Goal: Find specific page/section: Find specific page/section

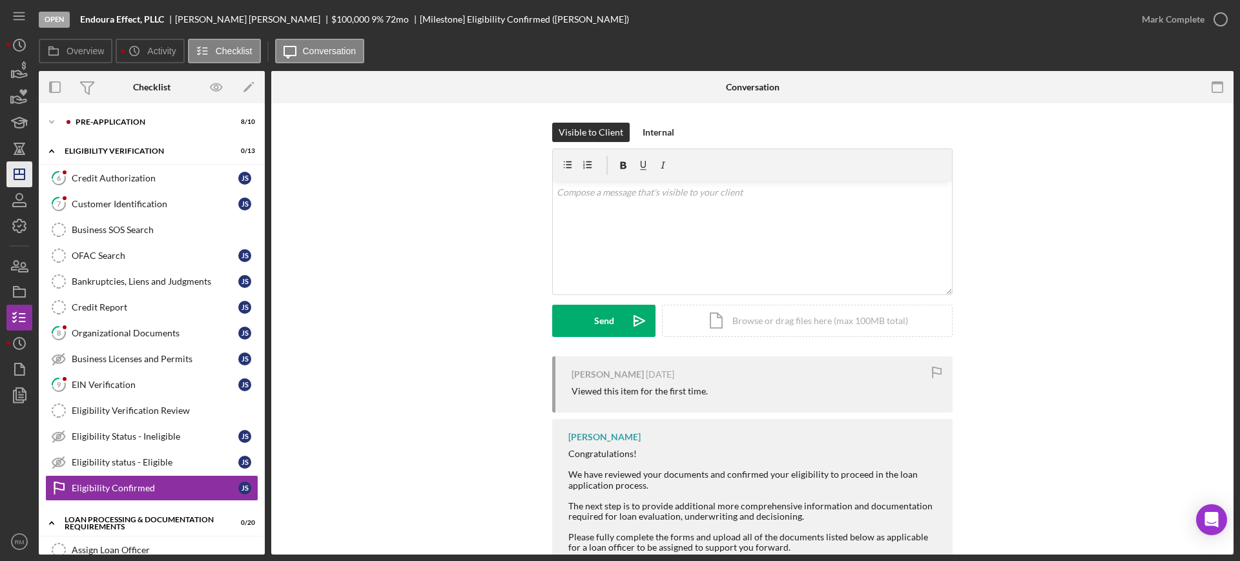
scroll to position [40, 0]
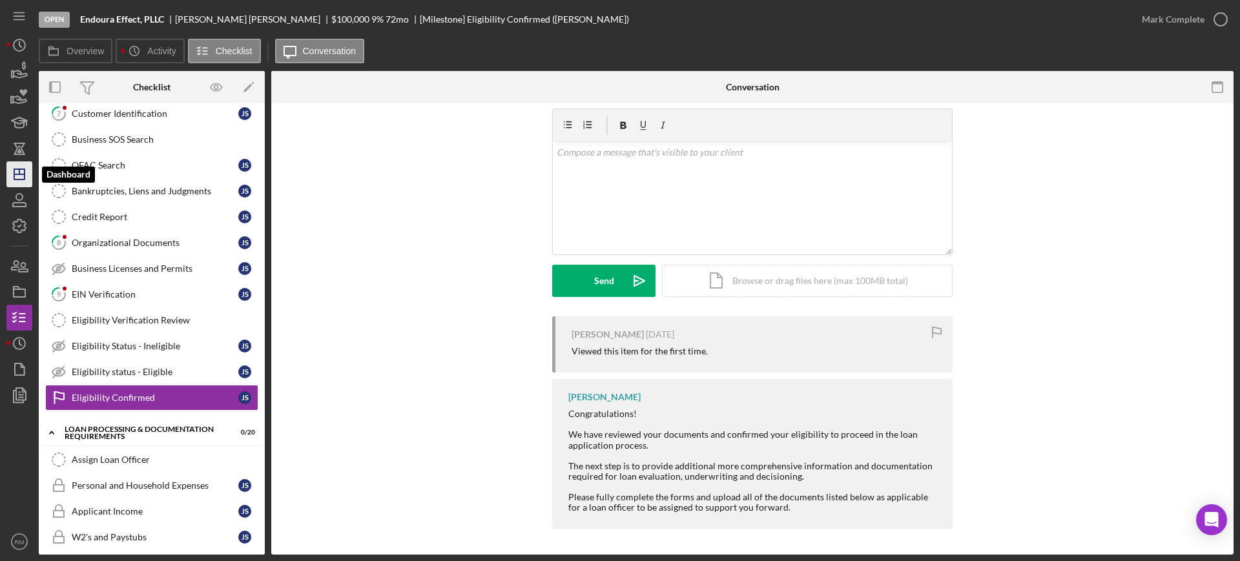
click at [12, 170] on icon "Icon/Dashboard" at bounding box center [19, 174] width 32 height 32
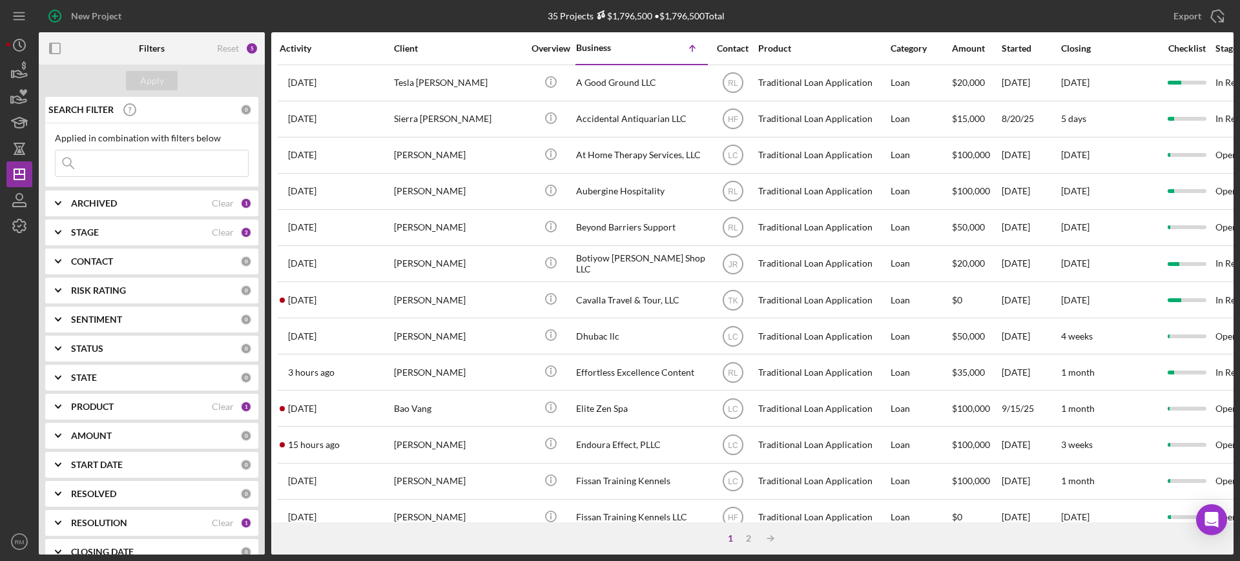
click at [125, 164] on input at bounding box center [152, 164] width 193 height 26
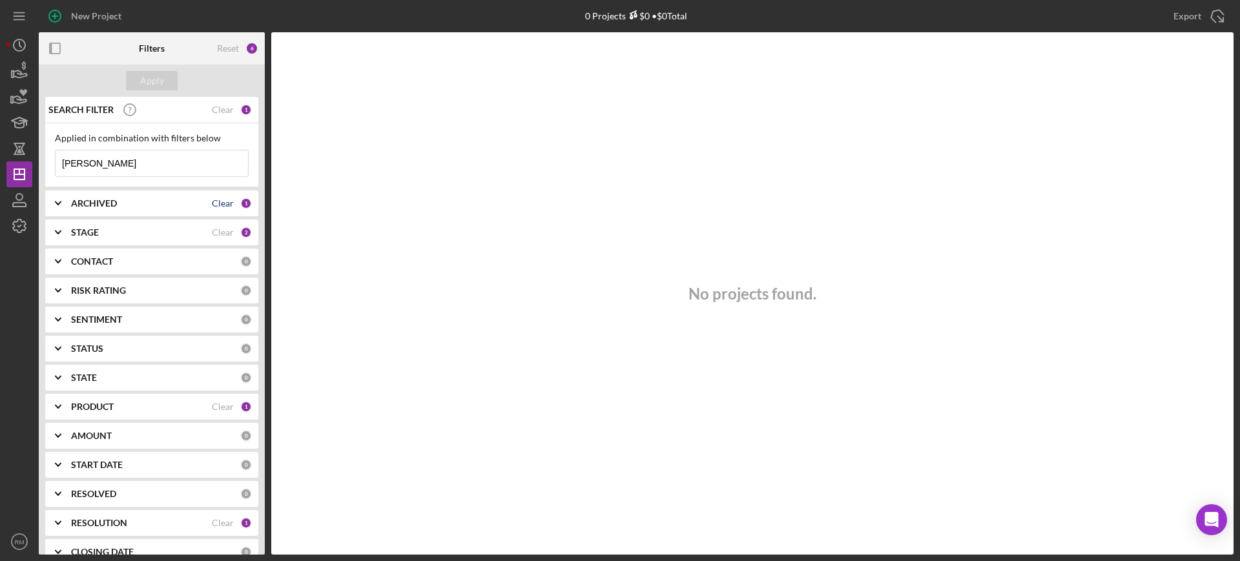
type input "[PERSON_NAME]"
click at [214, 201] on div "Clear" at bounding box center [223, 203] width 22 height 10
click at [222, 229] on div "Clear" at bounding box center [223, 232] width 22 height 10
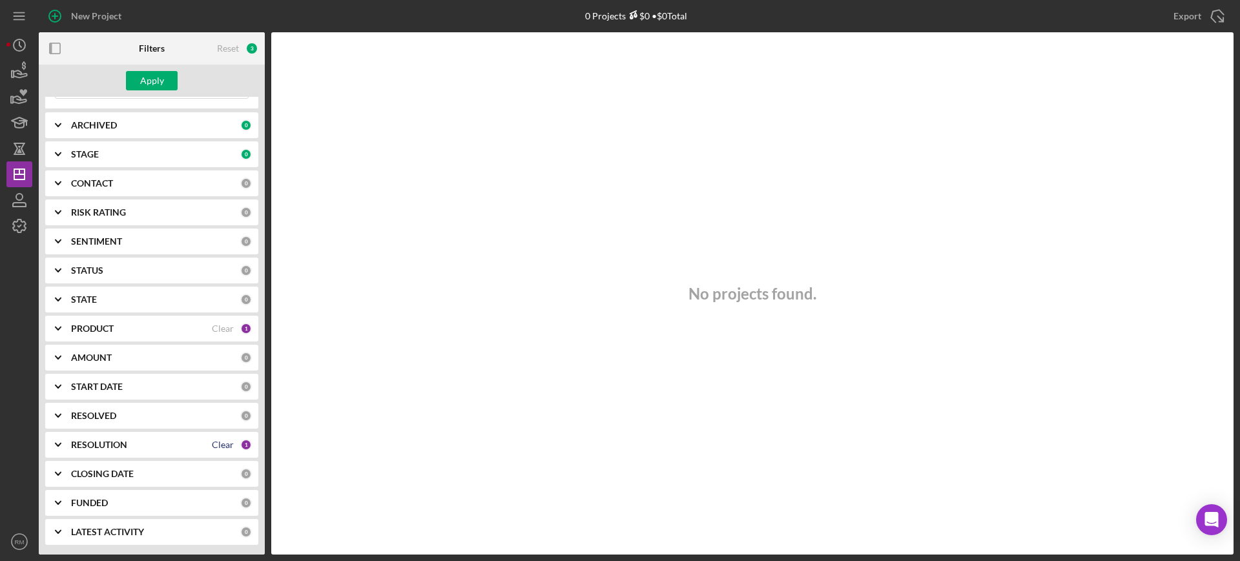
click at [220, 441] on div "Clear" at bounding box center [223, 445] width 22 height 10
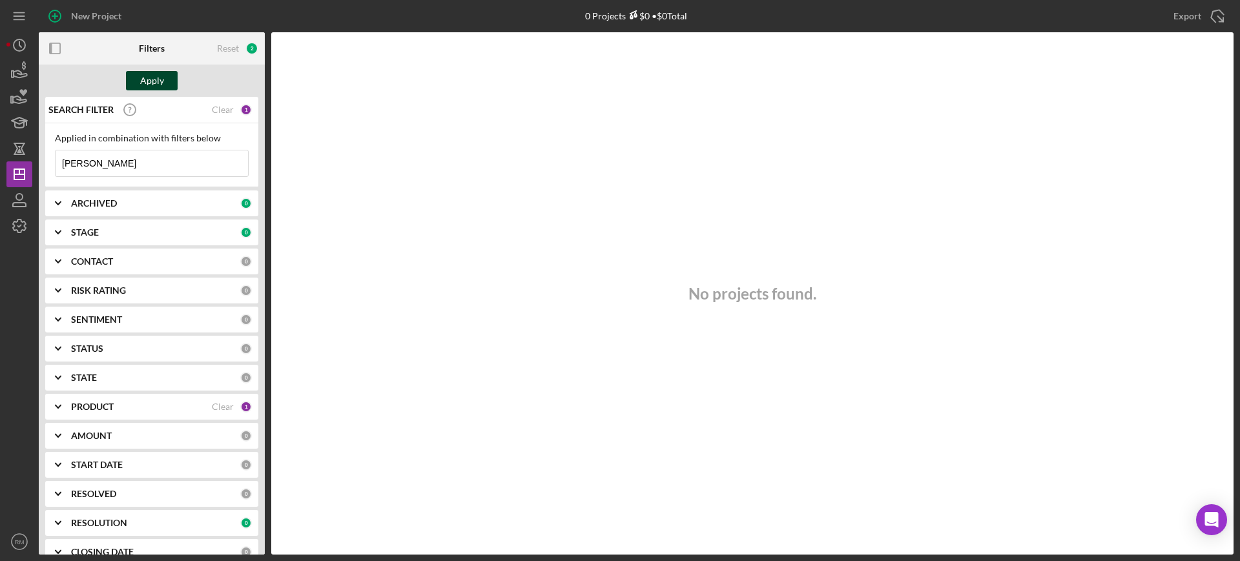
click at [159, 80] on div "Apply" at bounding box center [152, 80] width 24 height 19
